Goal: Information Seeking & Learning: Learn about a topic

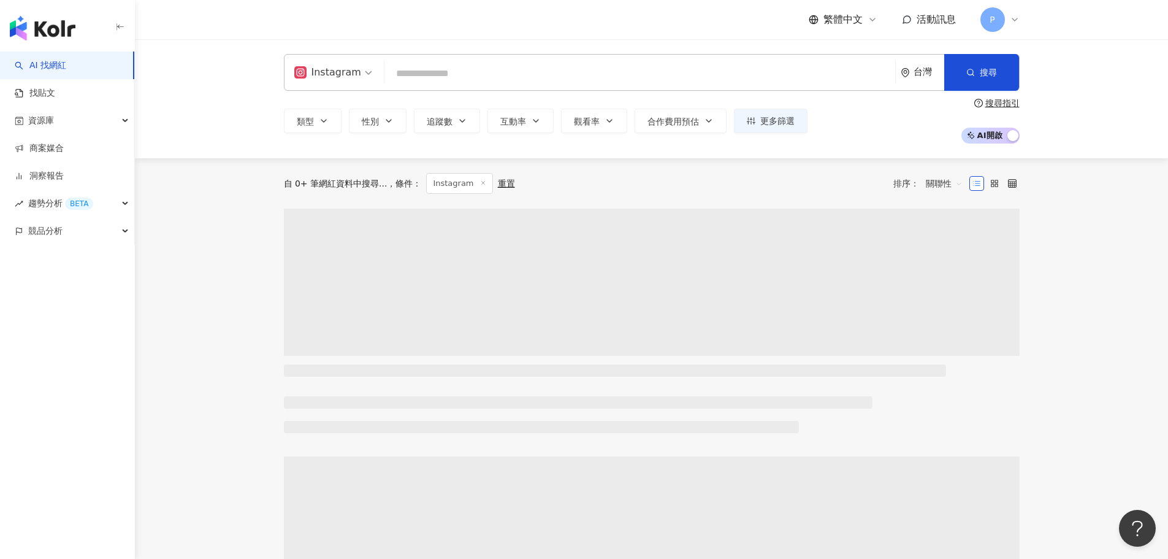
click at [502, 83] on input "search" at bounding box center [639, 73] width 501 height 23
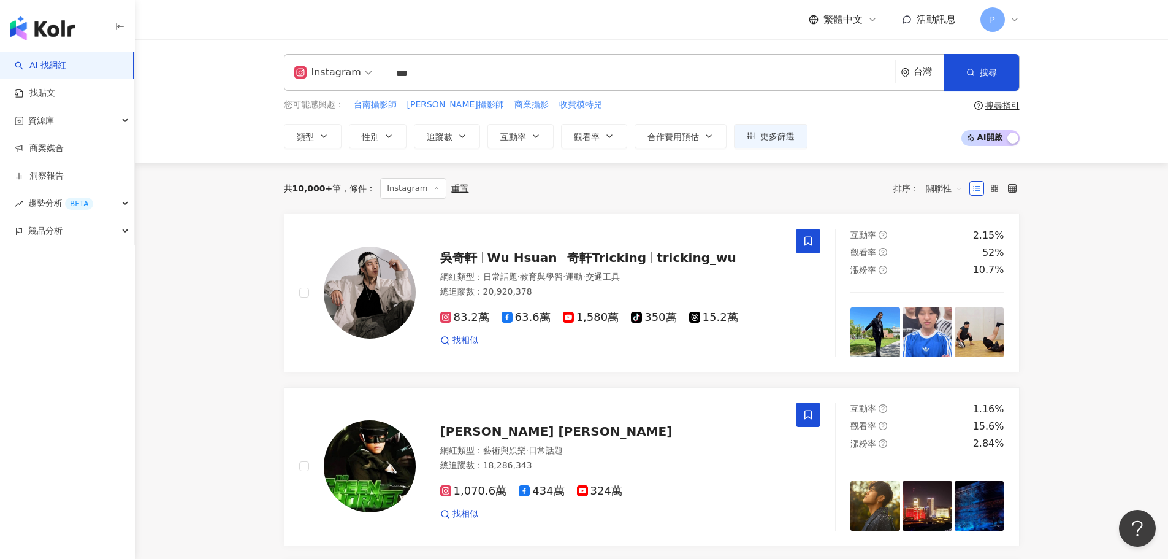
type input "***"
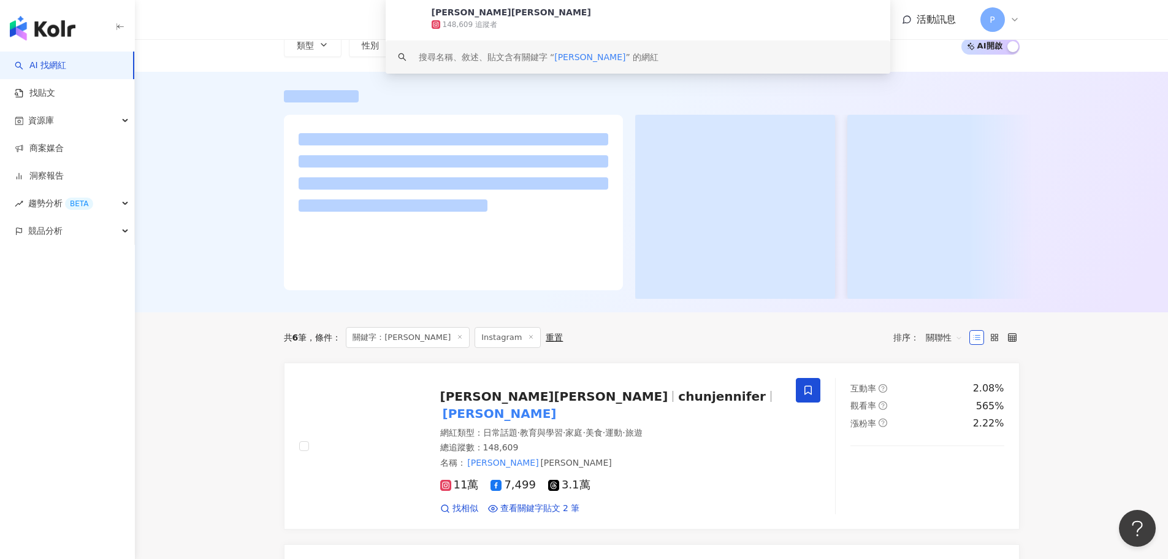
scroll to position [184, 0]
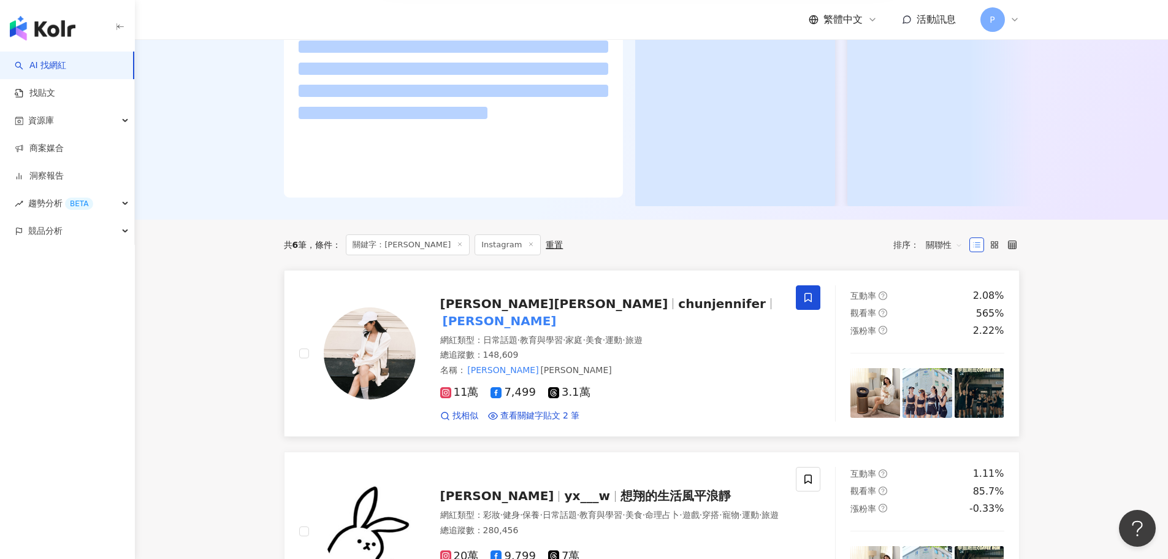
click at [678, 311] on span "chunjennifer" at bounding box center [721, 303] width 87 height 15
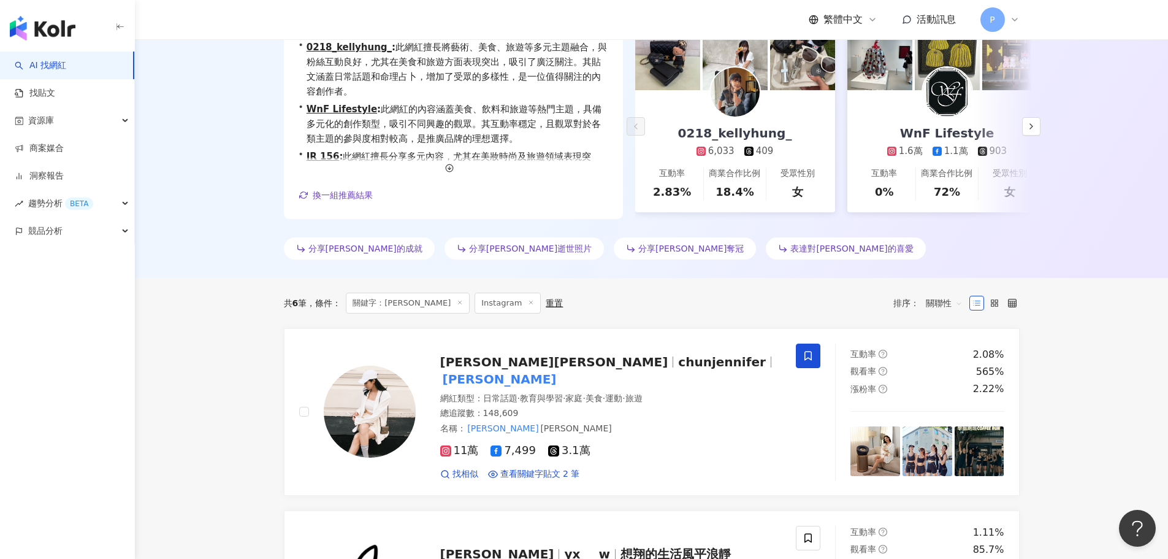
scroll to position [0, 0]
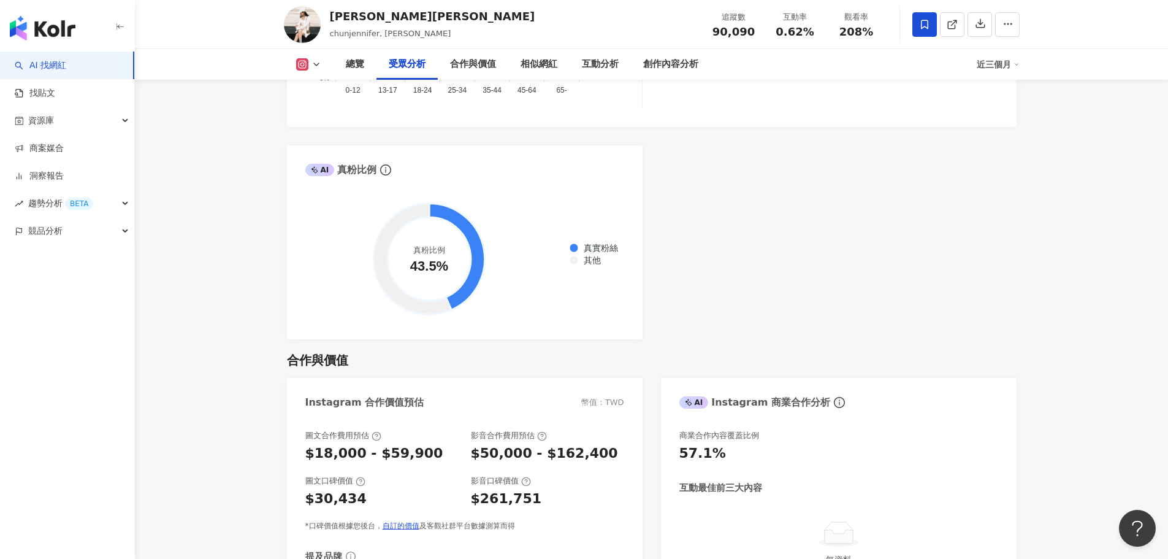
scroll to position [1411, 0]
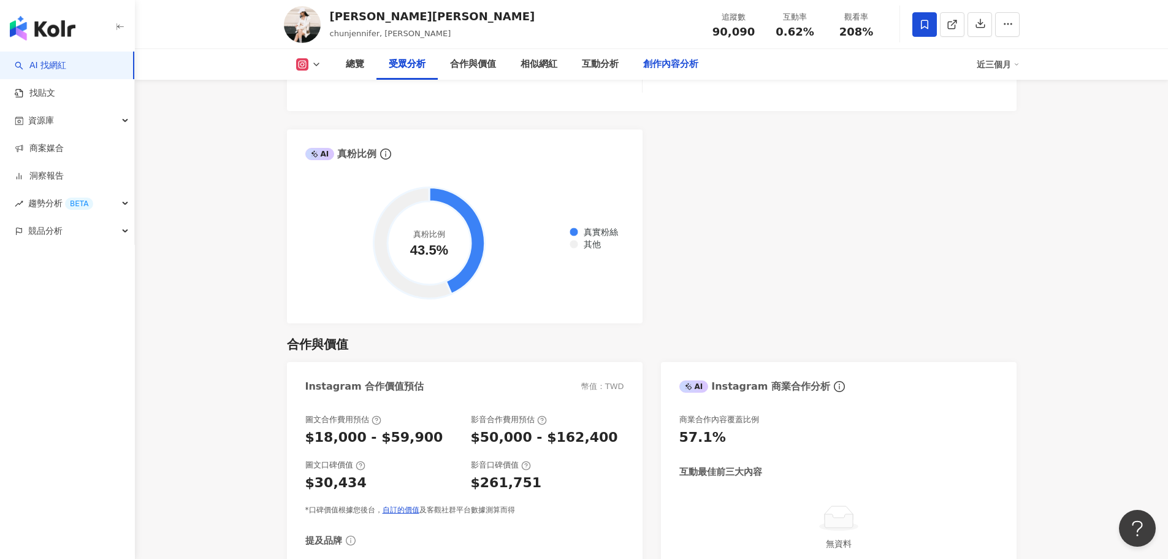
click at [653, 72] on div "創作內容分析" at bounding box center [671, 64] width 80 height 31
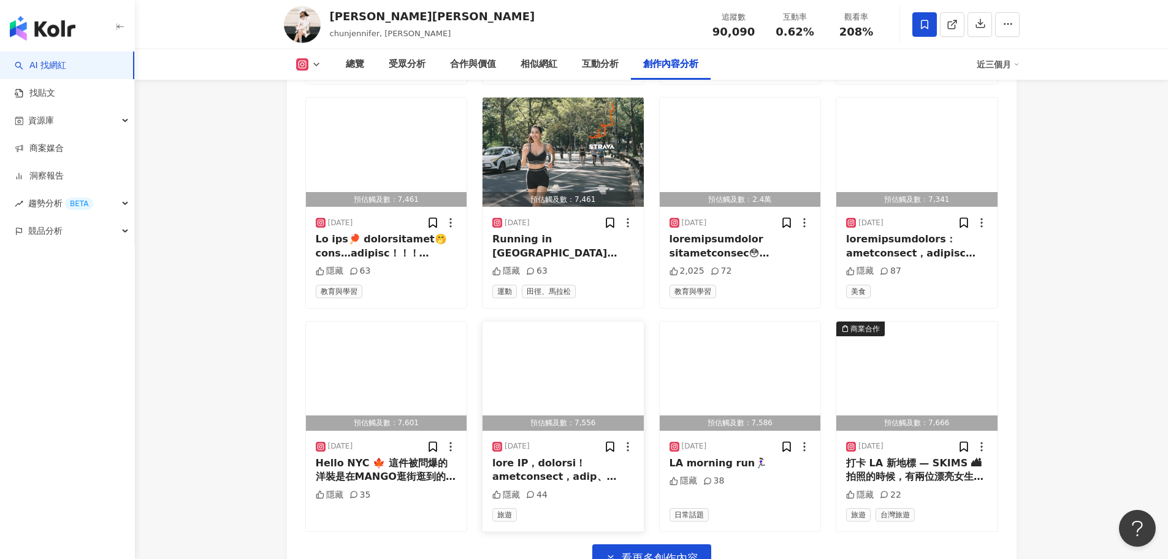
scroll to position [3734, 0]
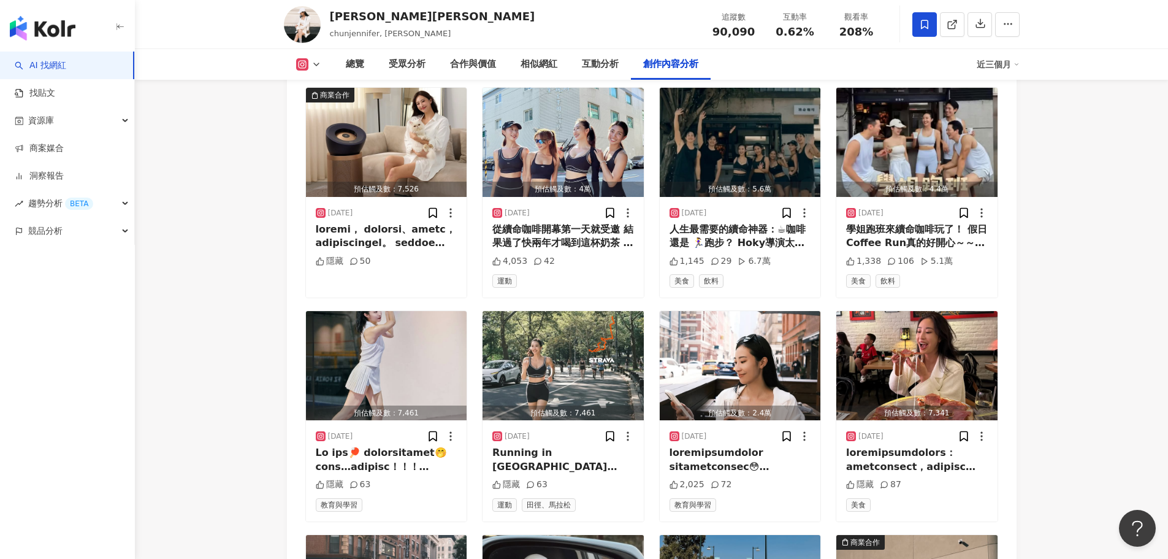
scroll to position [3489, 0]
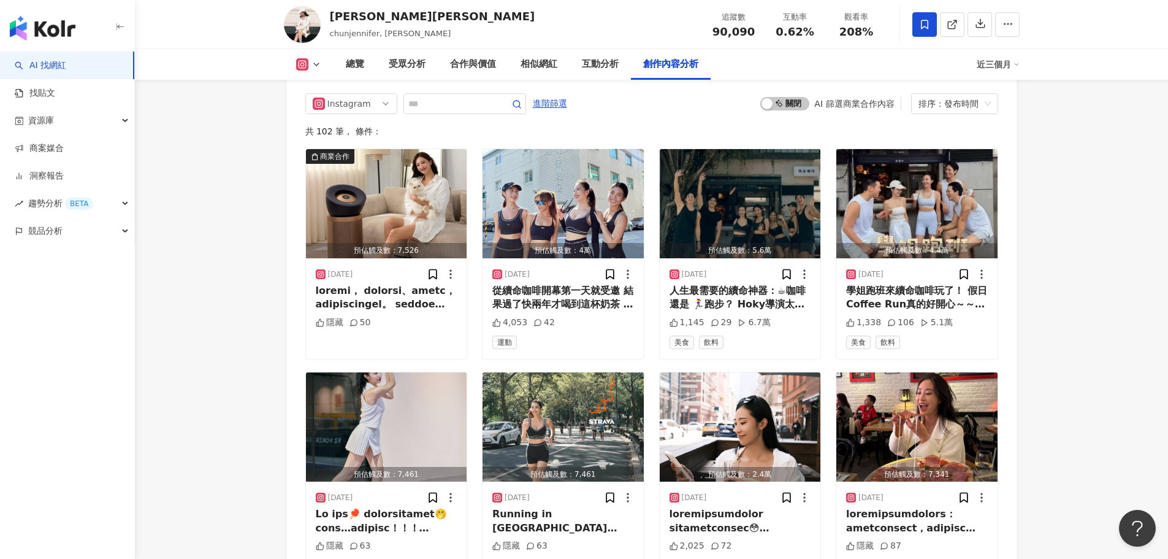
drag, startPoint x: 576, startPoint y: 236, endPoint x: 291, endPoint y: 189, distance: 288.4
click at [291, 190] on div "Instagram 進階篩選 啟動 關閉 AI 篩選商業合作內容 排序：發布時間 共 102 筆 ， 條件： 商業合作 預估觸及數：7,526 2025/9/…" at bounding box center [652, 473] width 730 height 784
